Goal: Task Accomplishment & Management: Understand process/instructions

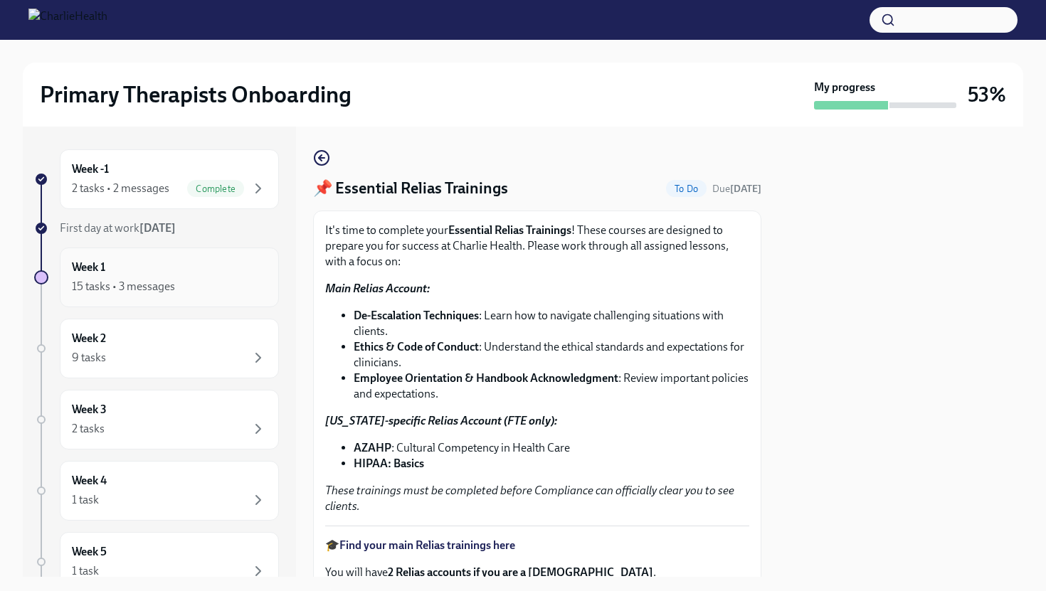
click at [105, 268] on h6 "Week 1" at bounding box center [88, 268] width 33 height 16
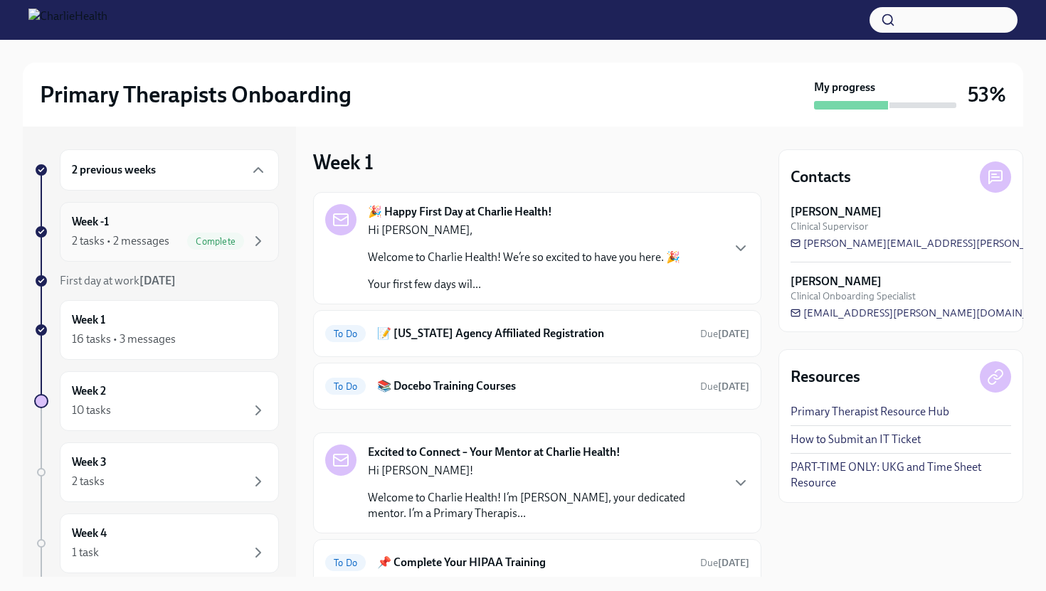
click at [116, 251] on div "Week -1 2 tasks • 2 messages Complete" at bounding box center [169, 232] width 219 height 60
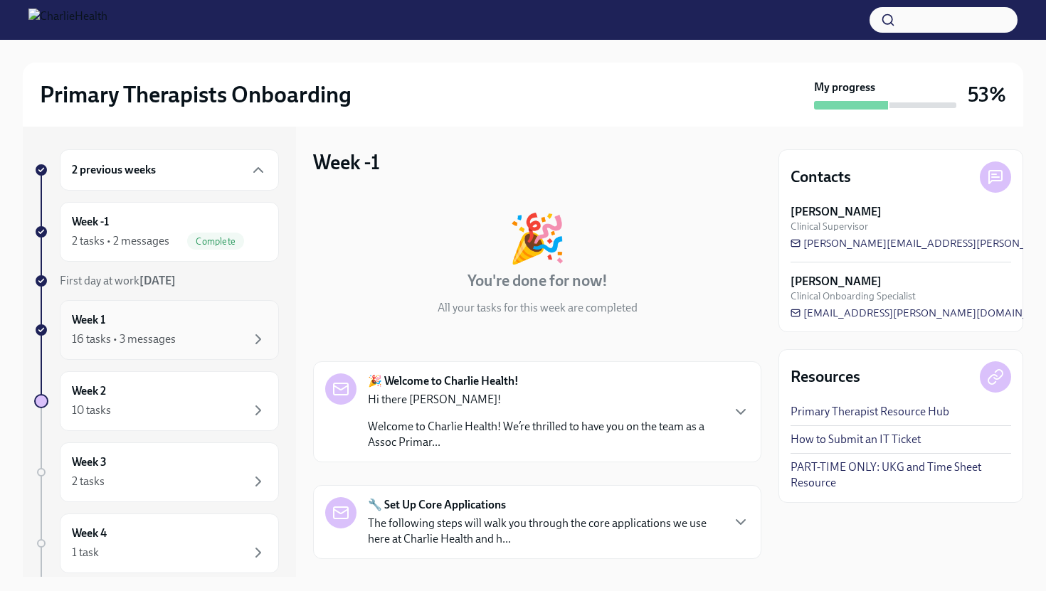
click at [130, 335] on div "16 tasks • 3 messages" at bounding box center [124, 340] width 104 height 16
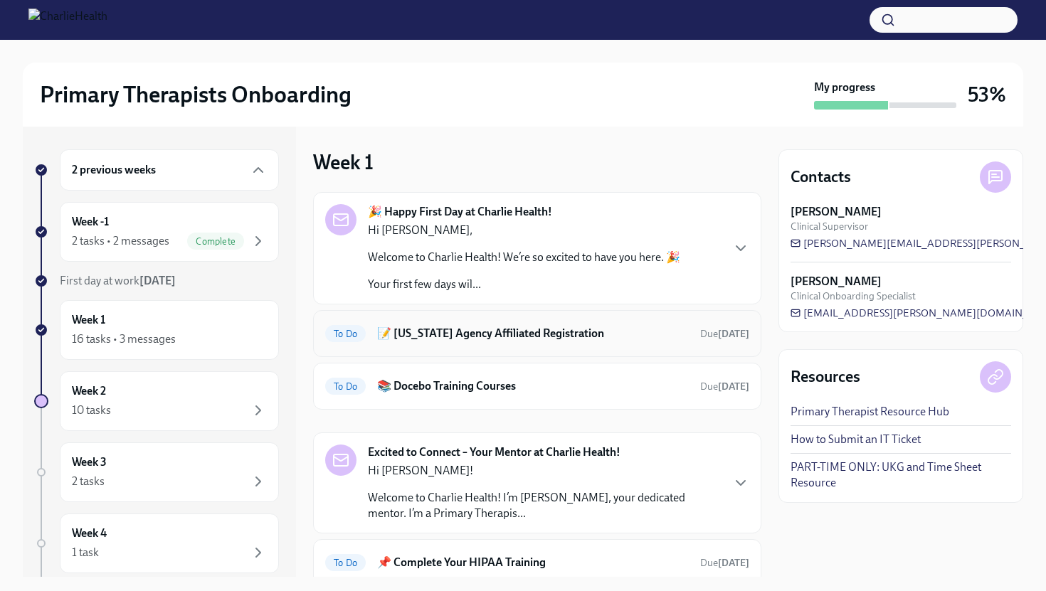
click at [514, 334] on h6 "📝 [US_STATE] Agency Affiliated Registration" at bounding box center [533, 334] width 312 height 16
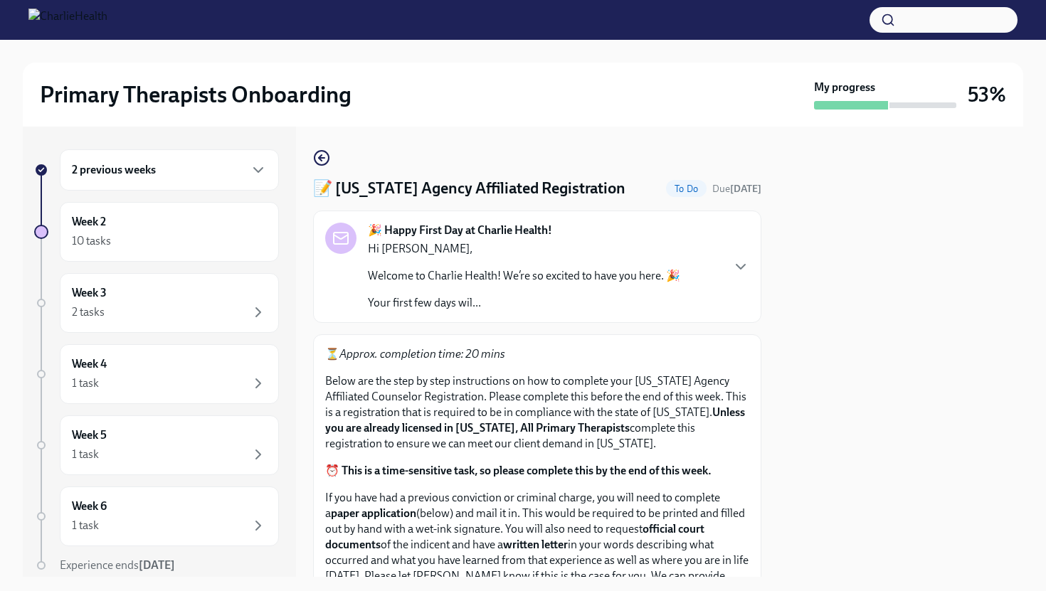
click at [817, 473] on div at bounding box center [901, 352] width 245 height 451
click at [807, 475] on div at bounding box center [901, 352] width 245 height 451
click at [771, 475] on div "2 previous weeks Week 2 10 tasks Week 3 2 tasks Week 4 1 task Week 5 1 task Wee…" at bounding box center [523, 352] width 1001 height 451
click at [746, 475] on p "⏰ This is a time-sensitive task, so please complete this by the end of this wee…" at bounding box center [537, 471] width 424 height 16
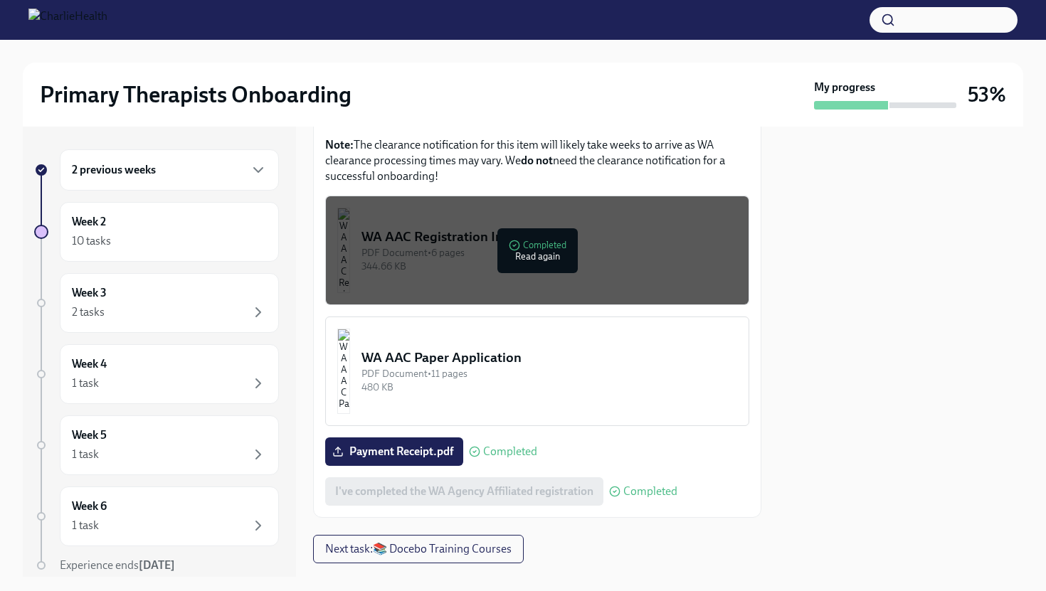
scroll to position [826, 0]
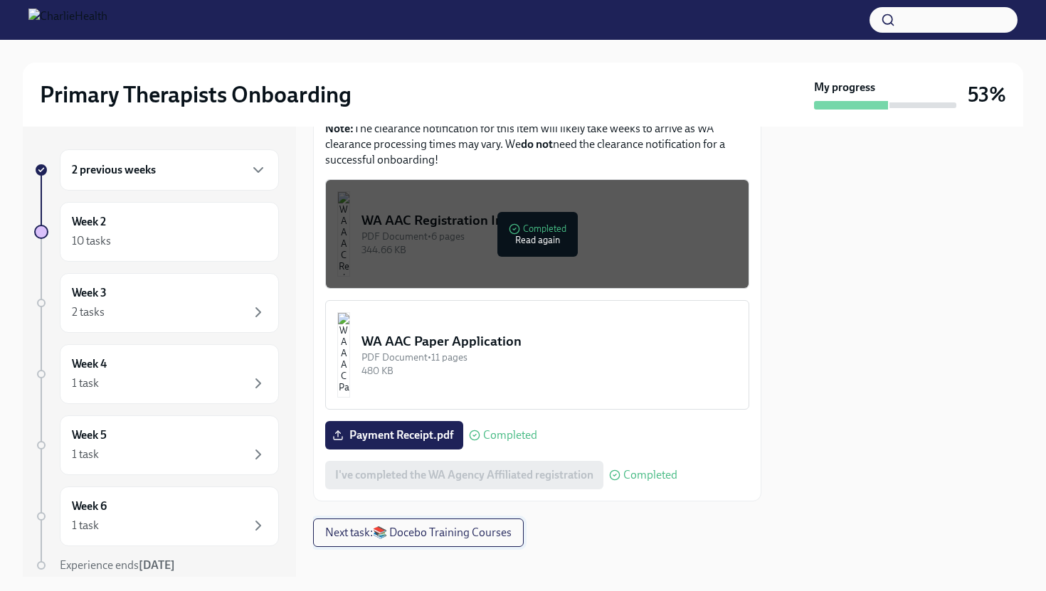
click at [441, 526] on span "Next task : 📚 Docebo Training Courses" at bounding box center [418, 533] width 186 height 14
